Goal: Task Accomplishment & Management: Use online tool/utility

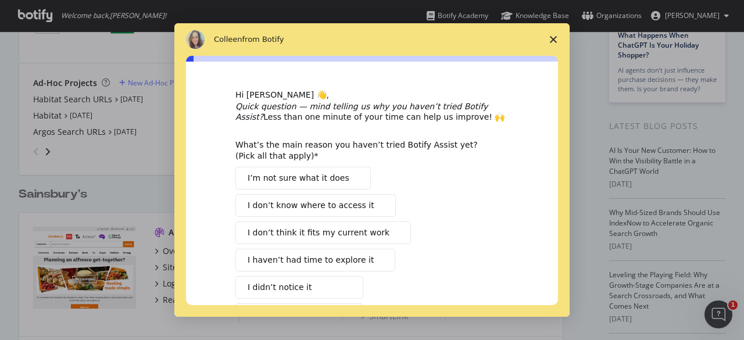
click at [552, 38] on polygon "Close survey" at bounding box center [553, 39] width 7 height 7
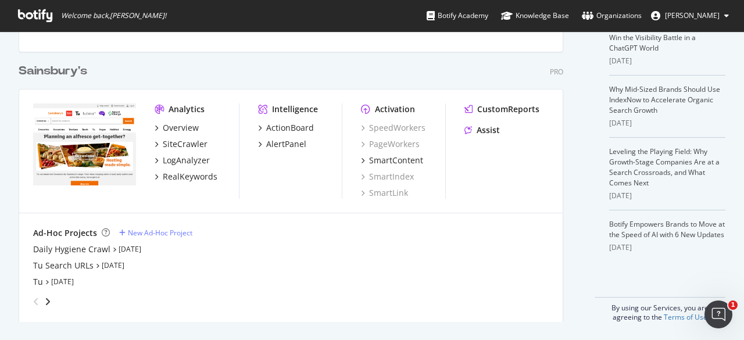
scroll to position [123, 0]
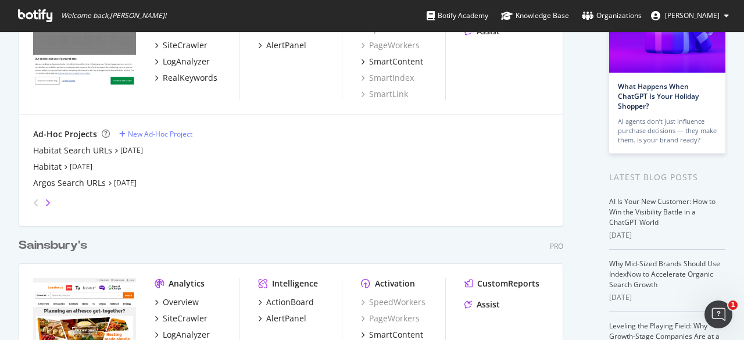
click at [48, 200] on icon "angle-right" at bounding box center [48, 202] width 6 height 9
click at [33, 201] on div "angle-left" at bounding box center [35, 203] width 15 height 19
click at [92, 183] on div "Argos Search URLs" at bounding box center [69, 183] width 73 height 12
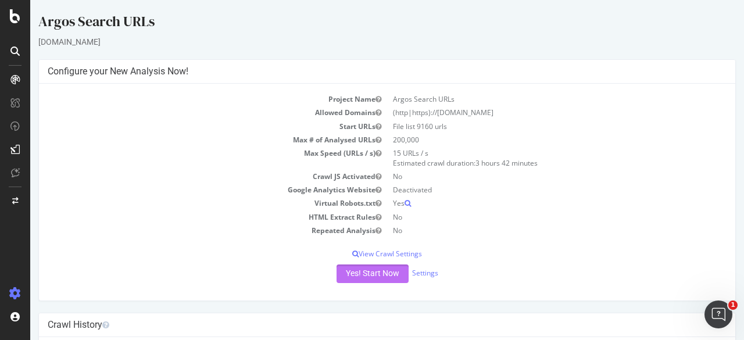
click at [367, 271] on button "Yes! Start Now" at bounding box center [373, 273] width 72 height 19
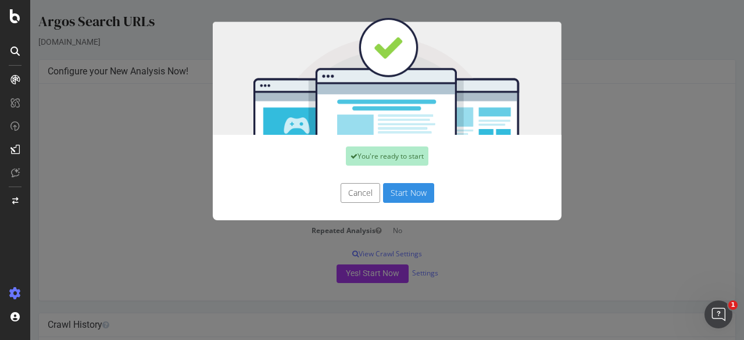
click at [400, 192] on button "Start Now" at bounding box center [408, 193] width 51 height 20
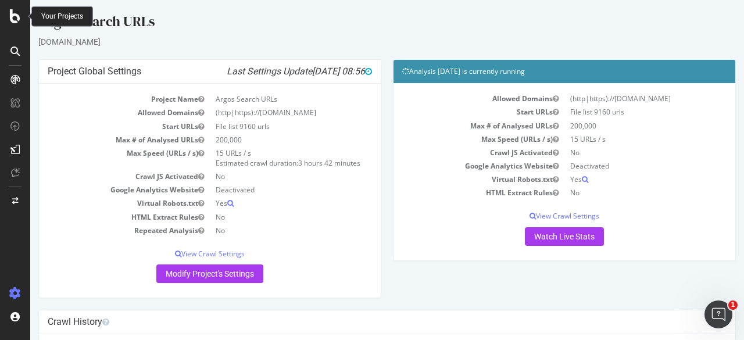
click at [16, 14] on icon at bounding box center [15, 16] width 10 height 14
